Goal: Obtain resource: Download file/media

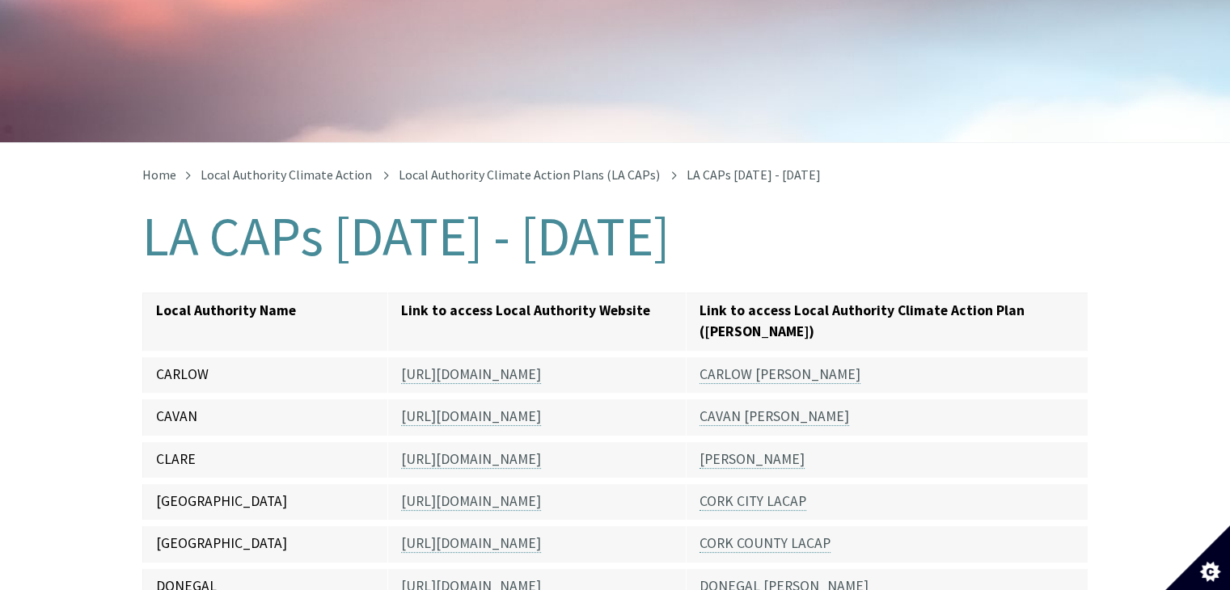
scroll to position [275, 0]
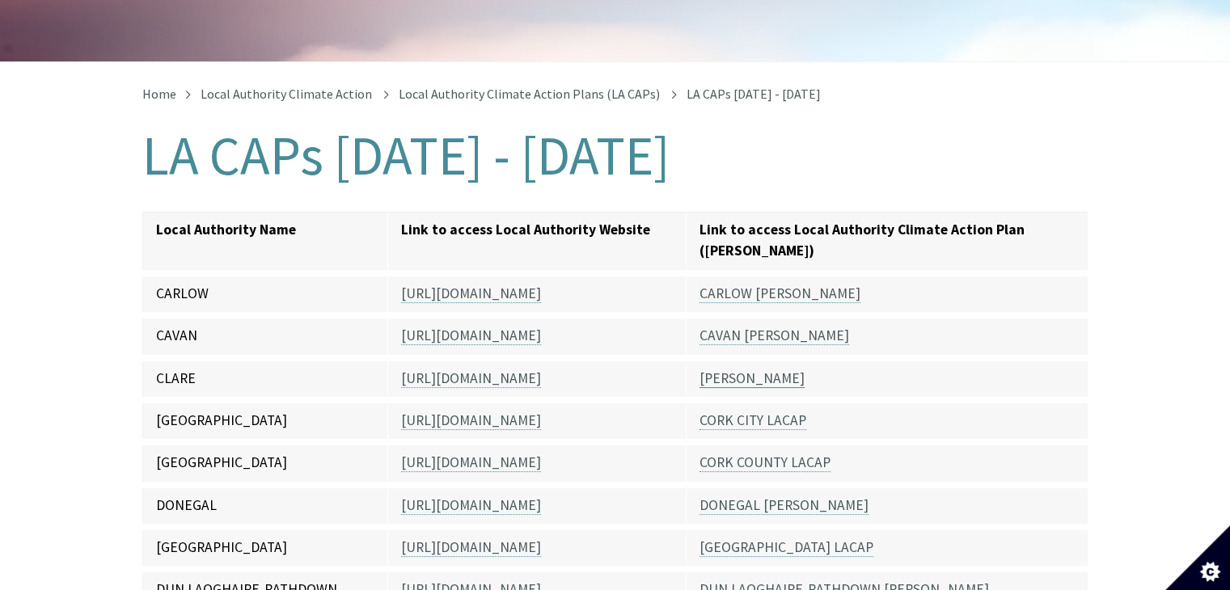
click at [725, 369] on link "[PERSON_NAME]" at bounding box center [751, 378] width 105 height 19
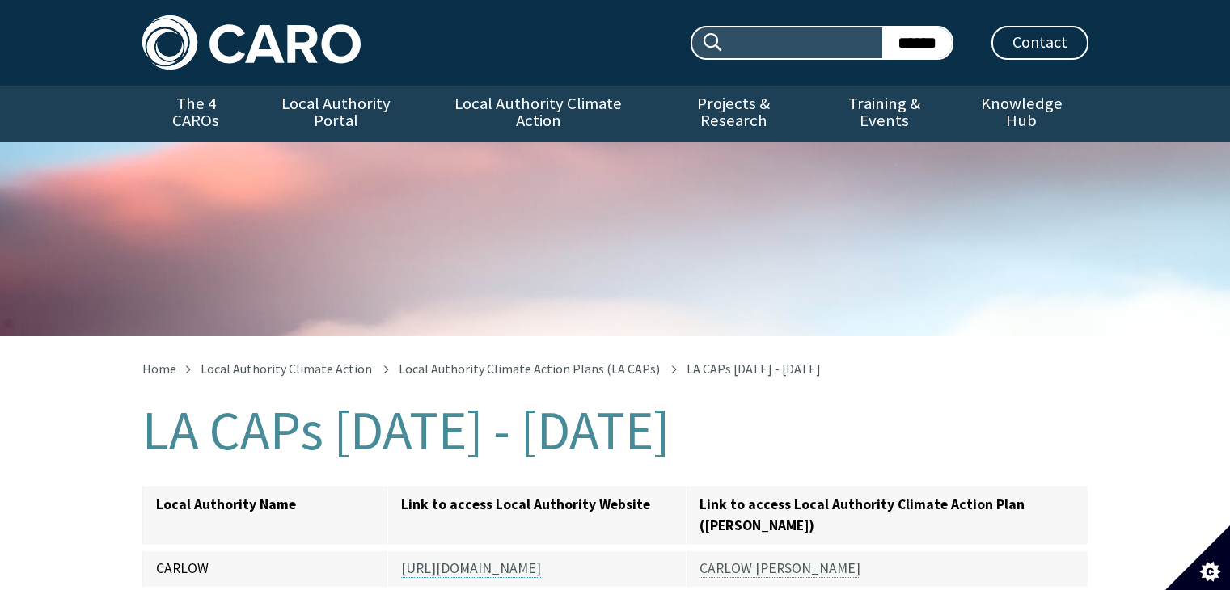
scroll to position [275, 0]
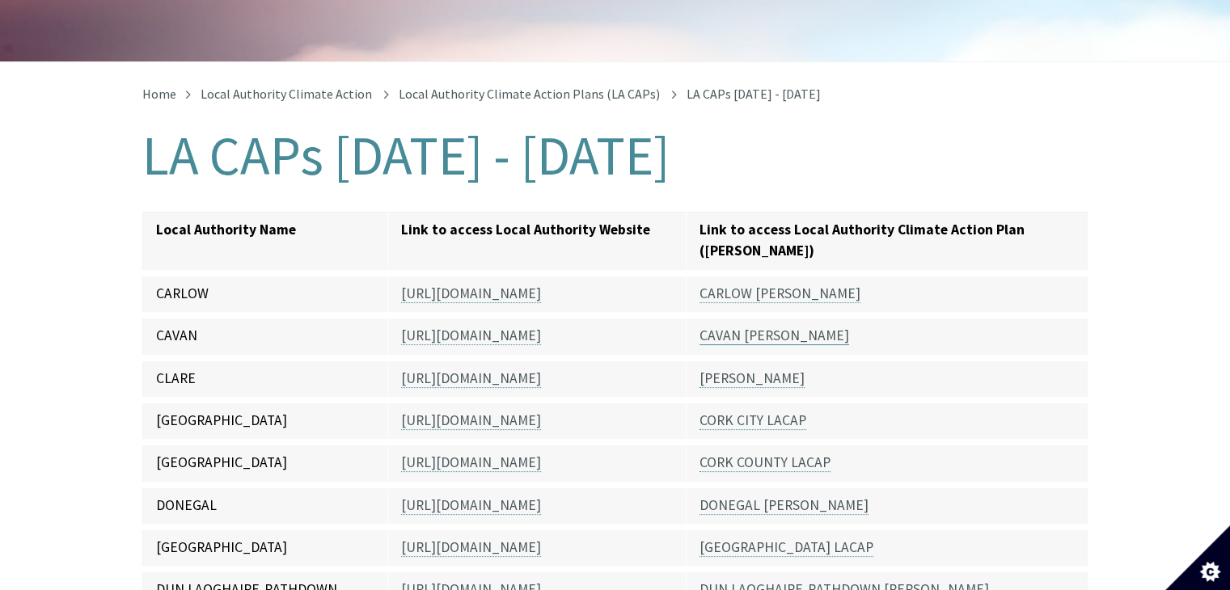
click at [742, 327] on link "CAVAN [PERSON_NAME]" at bounding box center [774, 336] width 150 height 19
